Goal: Information Seeking & Learning: Learn about a topic

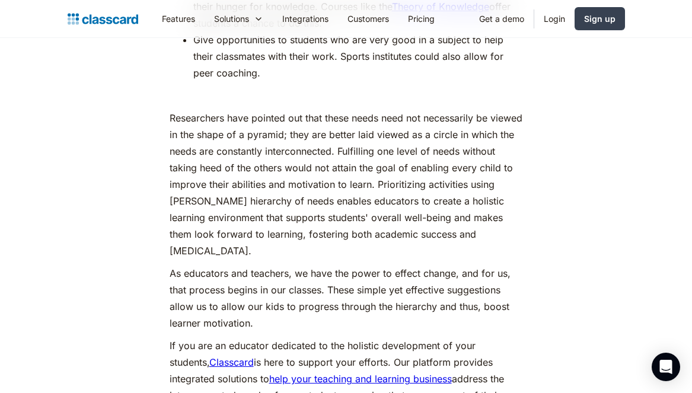
scroll to position [5471, 0]
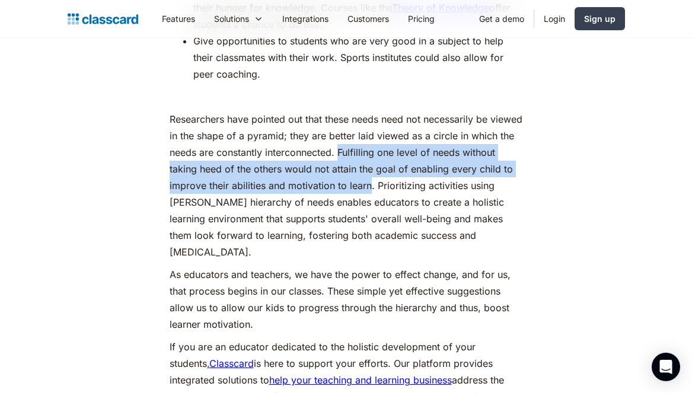
drag, startPoint x: 386, startPoint y: 113, endPoint x: 405, endPoint y: 145, distance: 37.5
click at [405, 145] on p "Researchers have pointed out that these needs need not necessarily be viewed in…" at bounding box center [345, 185] width 353 height 149
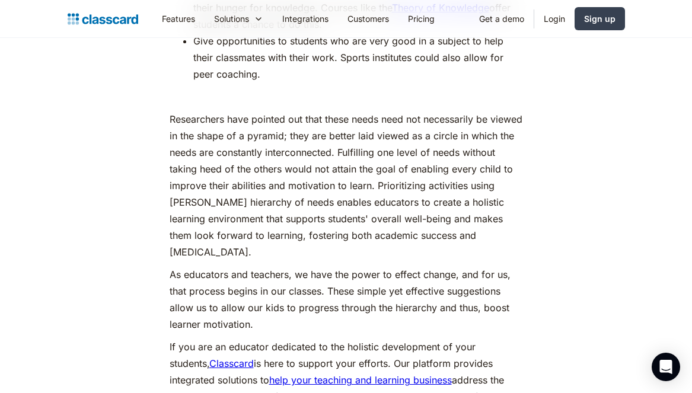
click at [421, 158] on p "Researchers have pointed out that these needs need not necessarily be viewed in…" at bounding box center [345, 185] width 353 height 149
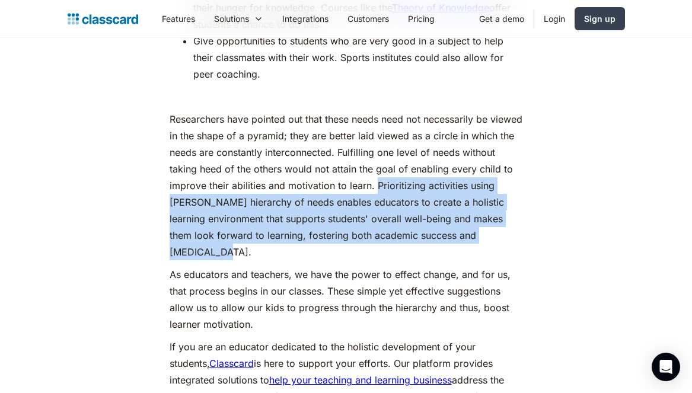
drag, startPoint x: 409, startPoint y: 146, endPoint x: 204, endPoint y: 215, distance: 216.2
click at [204, 215] on p "Researchers have pointed out that these needs need not necessarily be viewed in…" at bounding box center [345, 185] width 353 height 149
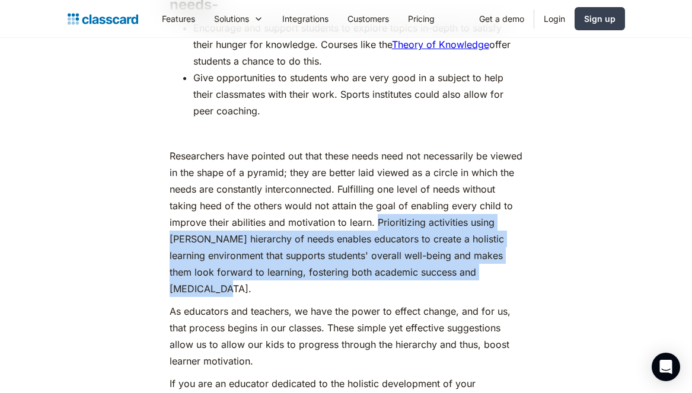
scroll to position [5435, 0]
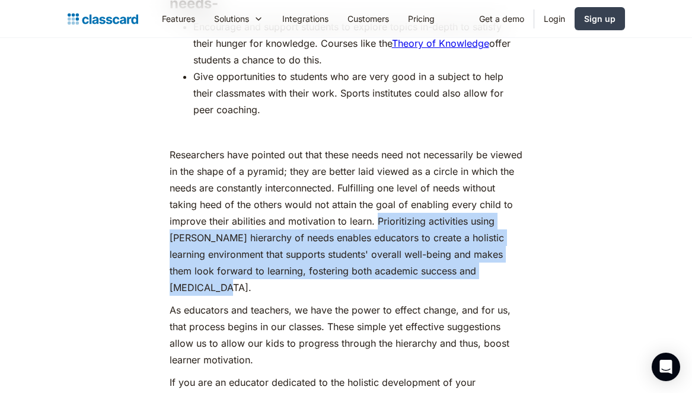
click at [293, 215] on p "Researchers have pointed out that these needs need not necessarily be viewed in…" at bounding box center [345, 220] width 353 height 149
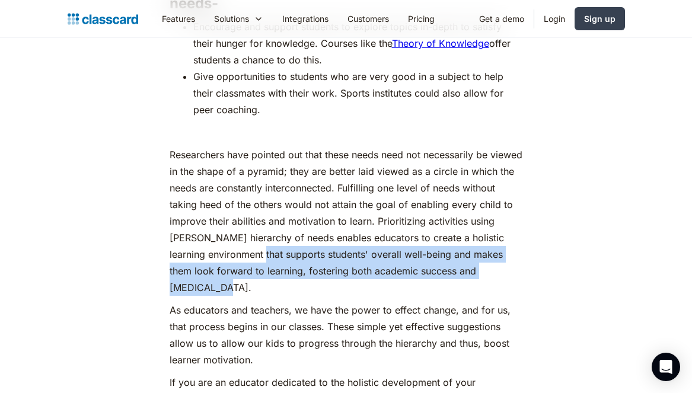
drag, startPoint x: 287, startPoint y: 215, endPoint x: 296, endPoint y: 243, distance: 29.1
click at [296, 243] on p "Researchers have pointed out that these needs need not necessarily be viewed in…" at bounding box center [345, 220] width 353 height 149
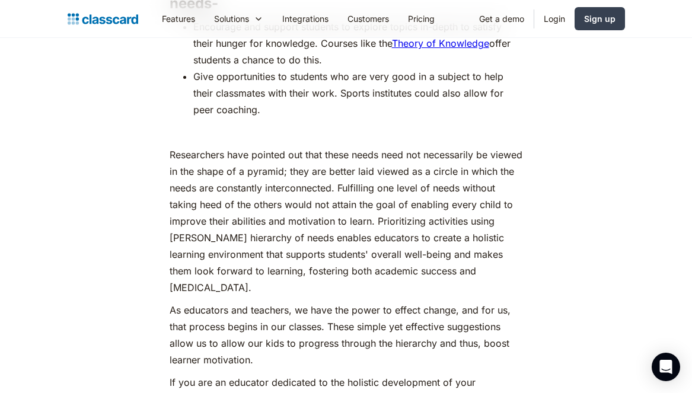
click at [298, 225] on p "Researchers have pointed out that these needs need not necessarily be viewed in…" at bounding box center [345, 220] width 353 height 149
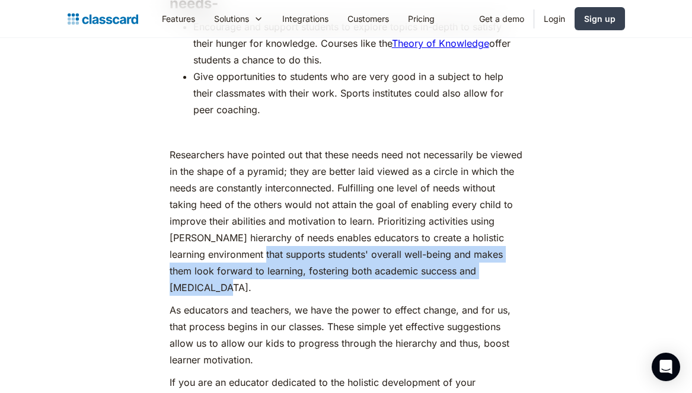
drag, startPoint x: 286, startPoint y: 216, endPoint x: 293, endPoint y: 244, distance: 28.6
click at [293, 244] on p "Researchers have pointed out that these needs need not necessarily be viewed in…" at bounding box center [345, 220] width 353 height 149
copy p "supports students' overall well-being and makes them look forward to learning, …"
